Goal: Information Seeking & Learning: Compare options

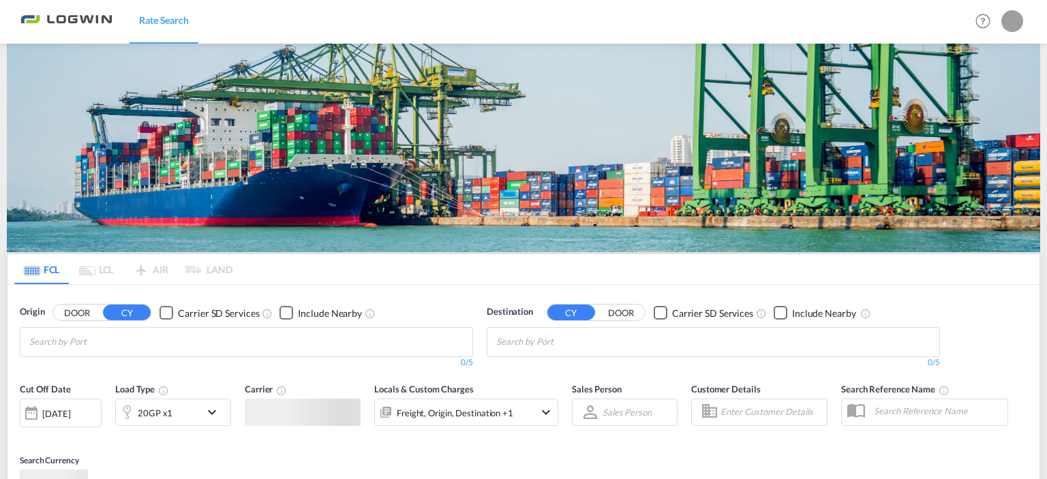
type input "[PERSON_NAME][EMAIL_ADDRESS][DOMAIN_NAME]"
click at [534, 285] on form "Origin DOOR CY Carrier SD Services Include Nearby 0/5 0/ Destination CY DOOR Ca…" at bounding box center [523, 419] width 1032 height 269
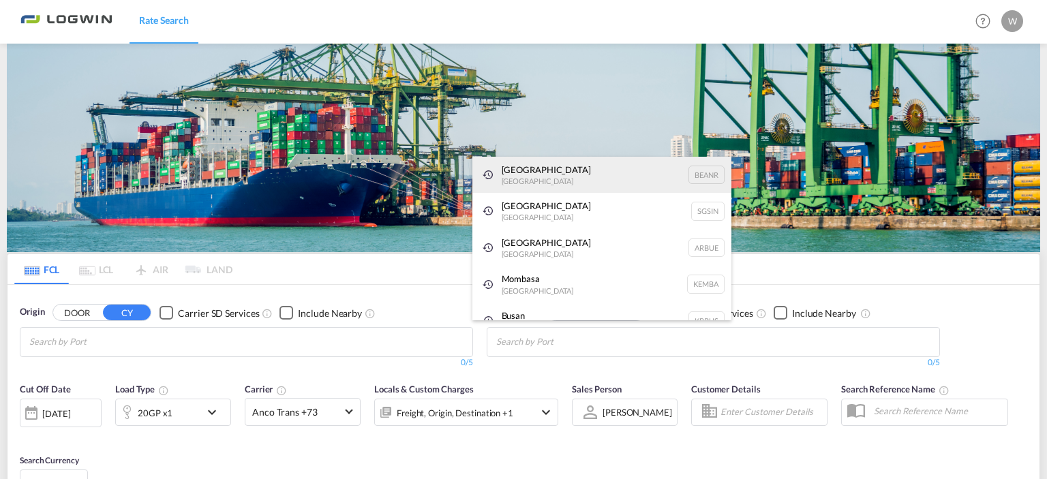
click at [521, 174] on div "[GEOGRAPHIC_DATA] [GEOGRAPHIC_DATA] BEANR" at bounding box center [601, 175] width 259 height 37
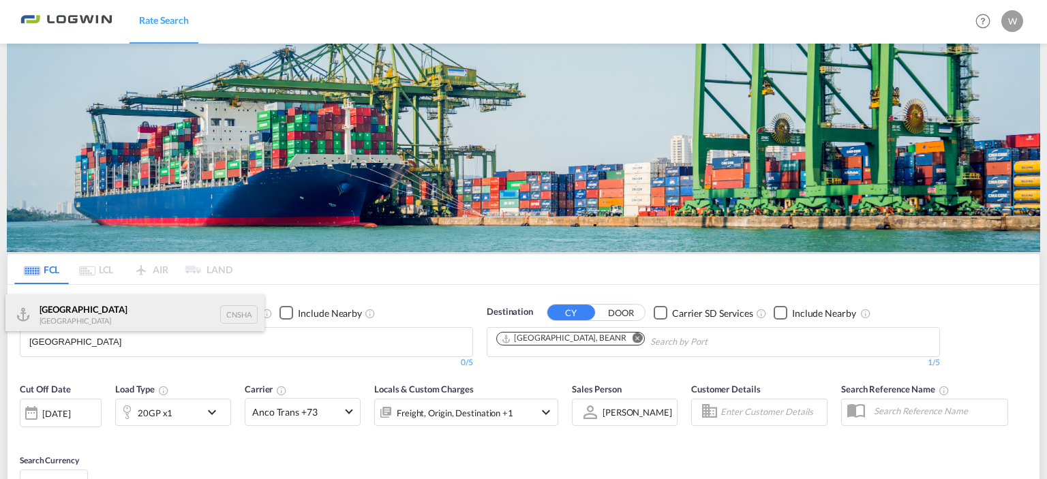
type input "[GEOGRAPHIC_DATA]"
click at [72, 317] on div "Shanghai [GEOGRAPHIC_DATA] CNSHA" at bounding box center [134, 314] width 259 height 41
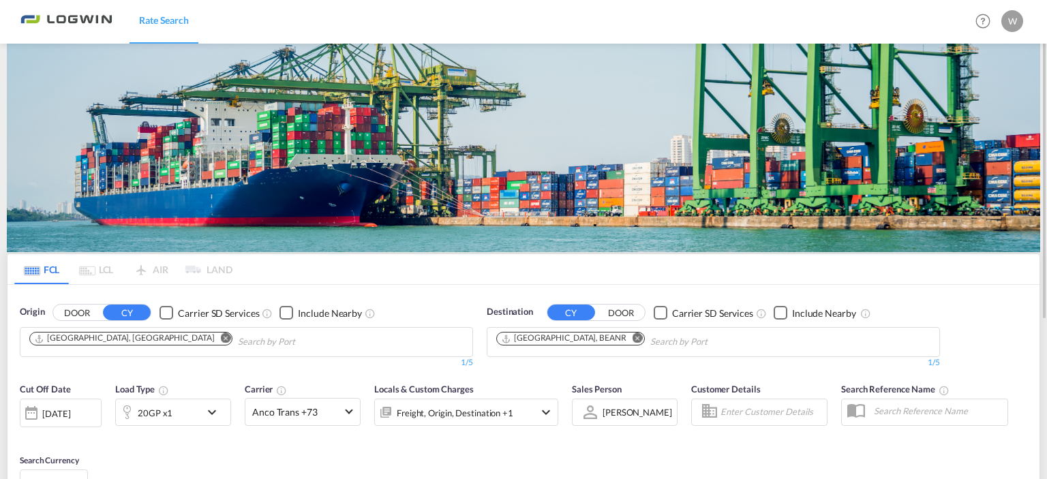
click at [70, 416] on div "[DATE]" at bounding box center [56, 414] width 28 height 12
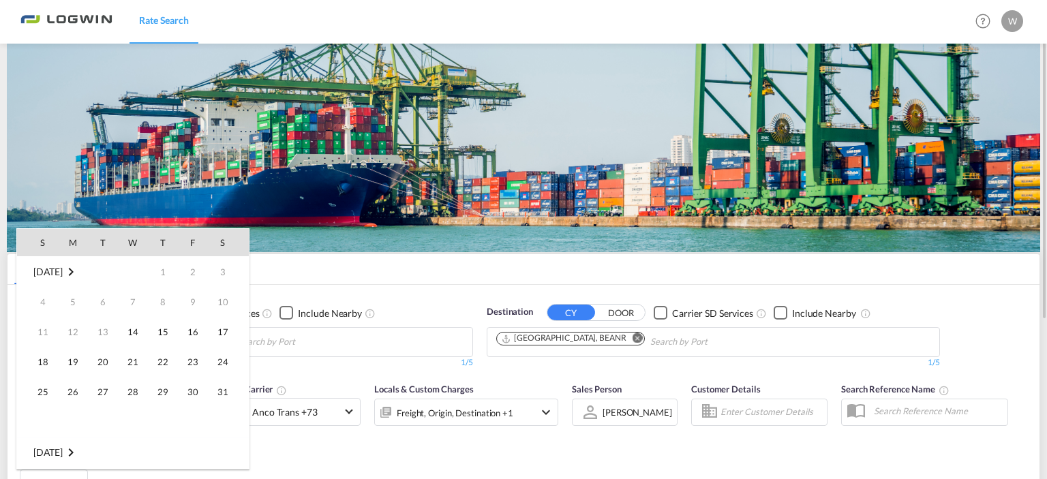
scroll to position [542, 0]
click at [196, 331] on span "15" at bounding box center [192, 331] width 27 height 27
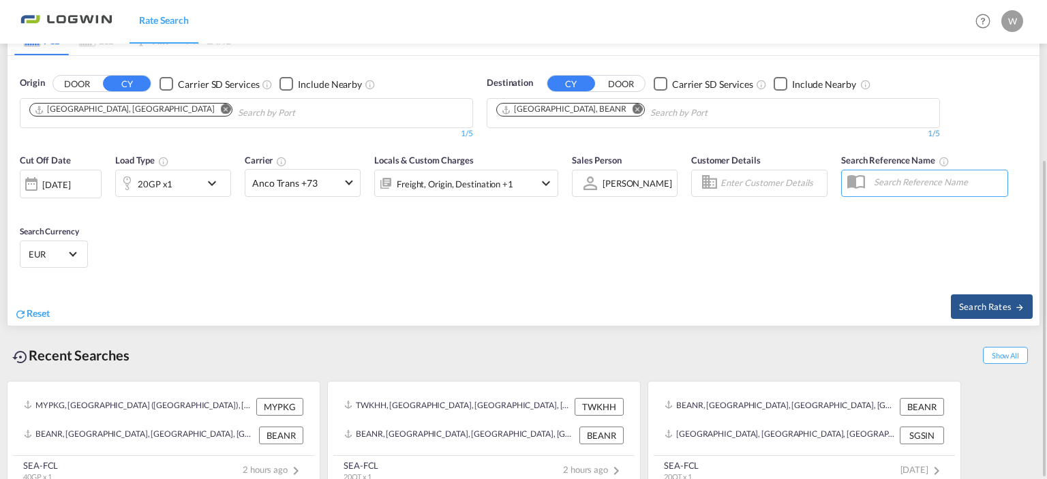
scroll to position [233, 0]
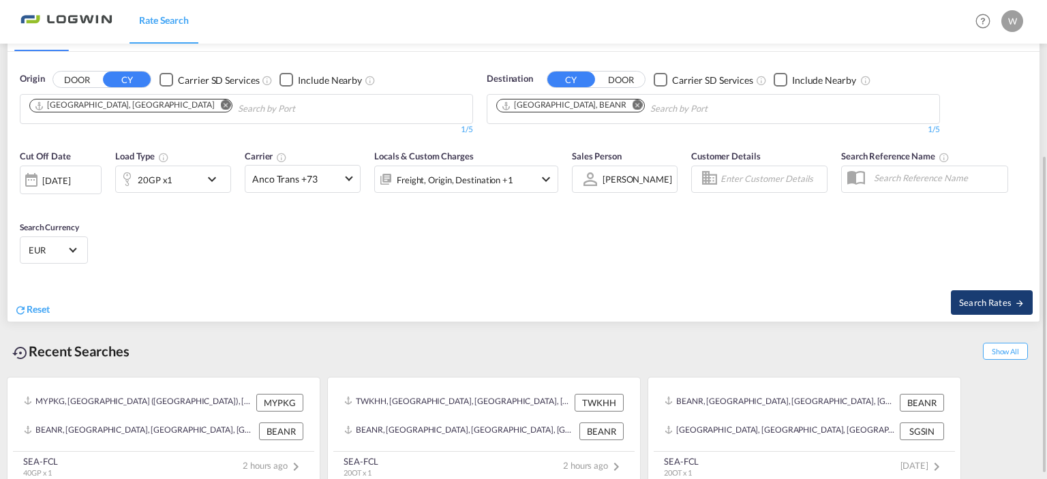
click at [967, 299] on span "Search Rates" at bounding box center [991, 302] width 65 height 11
type input "CNSHA to BEANR / [DATE]"
